Goal: Information Seeking & Learning: Find specific fact

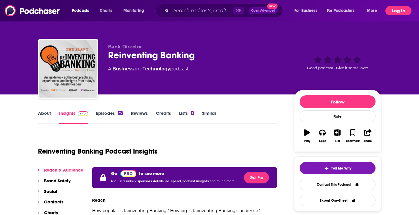
click at [392, 13] on button "Log In" at bounding box center [398, 10] width 26 height 9
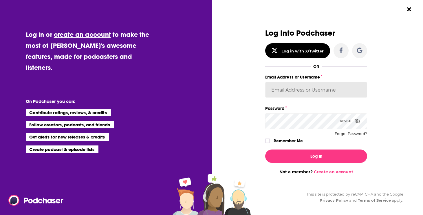
type input "[EMAIL_ADDRESS][DOMAIN_NAME]"
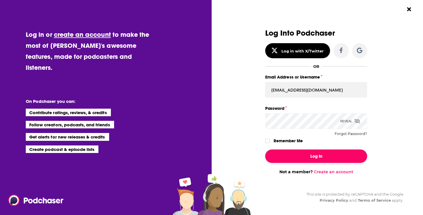
click at [301, 160] on button "Log In" at bounding box center [316, 155] width 102 height 13
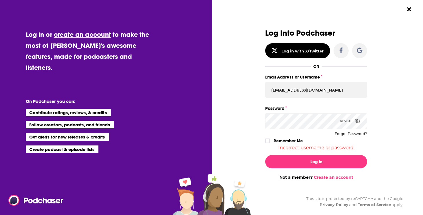
click at [252, 124] on div "Dialog" at bounding box center [214, 104] width 102 height 151
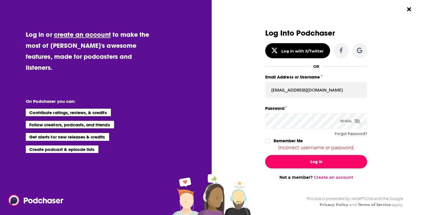
click at [292, 159] on button "Log In" at bounding box center [316, 161] width 102 height 13
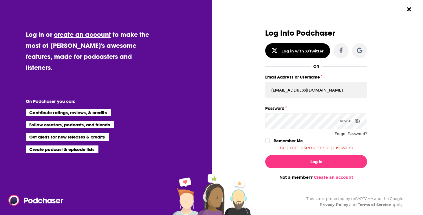
click at [345, 120] on div "Reveal" at bounding box center [350, 121] width 20 height 16
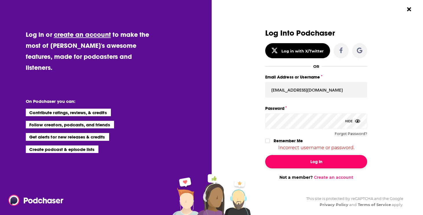
click at [329, 159] on button "Log In" at bounding box center [316, 161] width 102 height 13
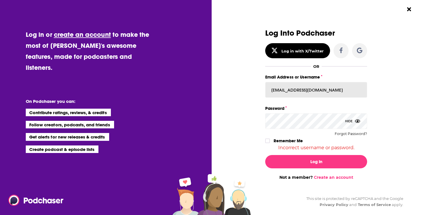
click at [332, 89] on input "[EMAIL_ADDRESS][DOMAIN_NAME]" at bounding box center [316, 90] width 102 height 16
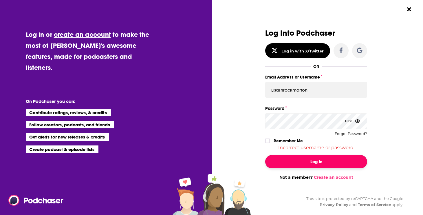
click at [303, 159] on button "Log In" at bounding box center [316, 161] width 102 height 13
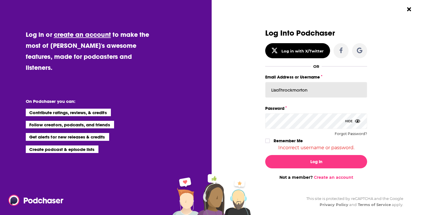
click at [300, 94] on input "LisaThrockmorton" at bounding box center [316, 90] width 102 height 16
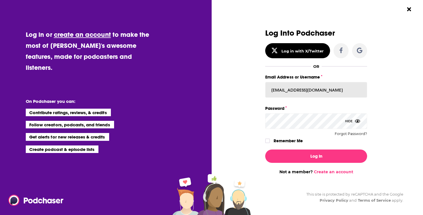
type input "[EMAIL_ADDRESS][DOMAIN_NAME]"
click at [250, 126] on div "Dialog" at bounding box center [214, 101] width 102 height 145
click at [254, 133] on div "Dialog" at bounding box center [214, 101] width 102 height 145
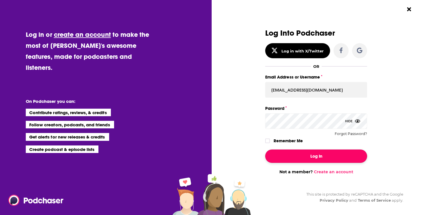
click at [283, 152] on button "Log In" at bounding box center [316, 155] width 102 height 13
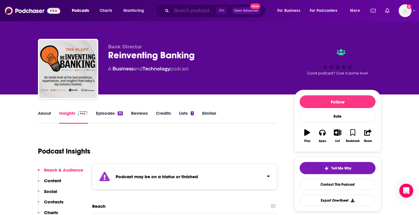
click at [184, 9] on input "Search podcasts, credits, & more..." at bounding box center [193, 10] width 45 height 9
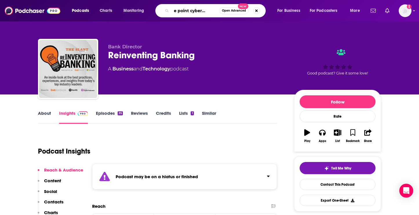
type input "to the point cybersecurity"
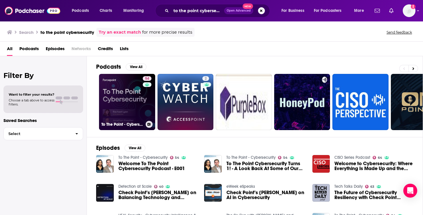
click at [125, 97] on link "54 To The Point - Cybersecurity" at bounding box center [127, 102] width 56 height 56
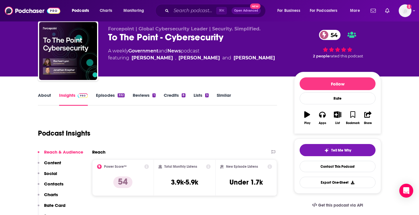
scroll to position [18, 0]
